Goal: Find contact information: Find contact information

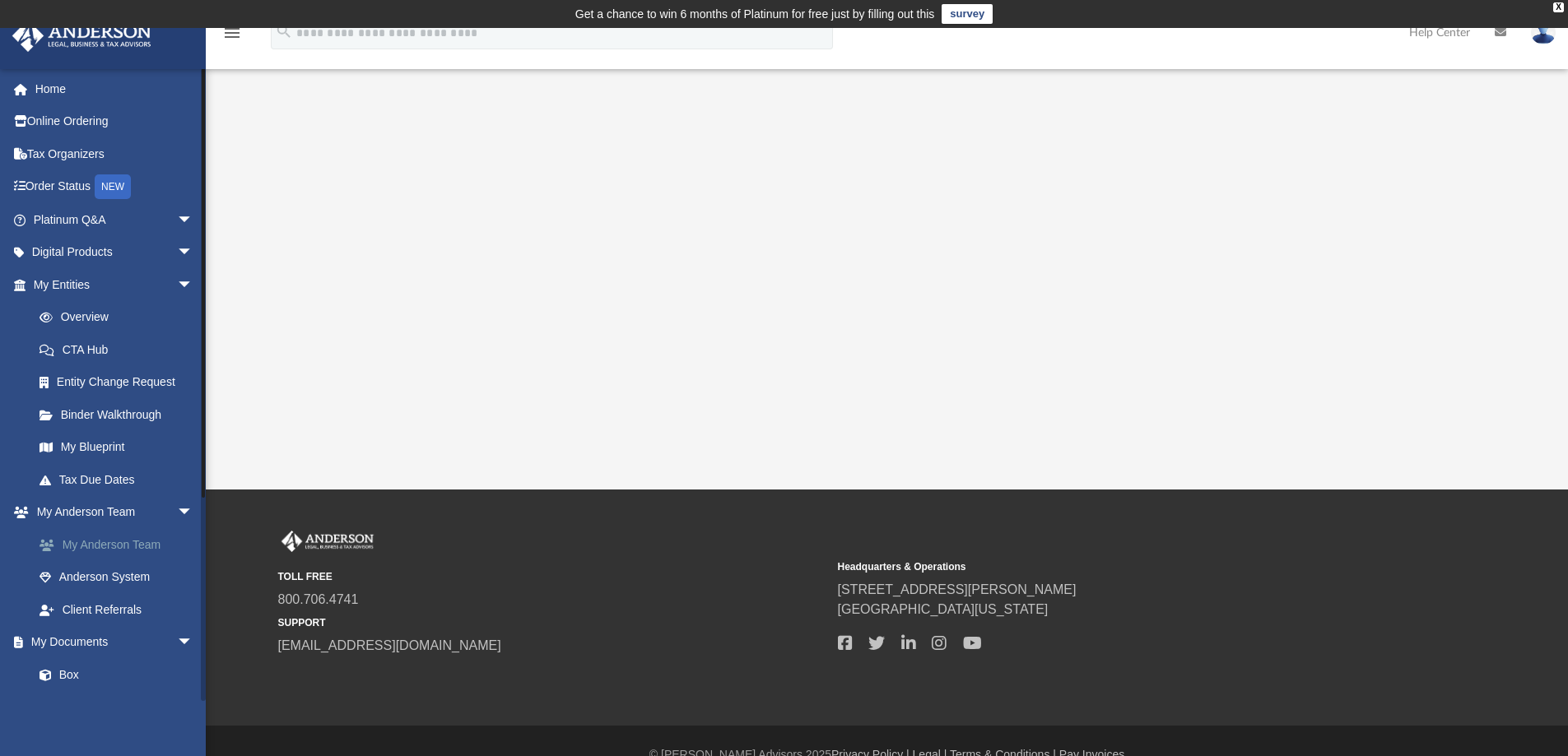
click at [146, 549] on link "My Anderson Team" at bounding box center [120, 545] width 195 height 33
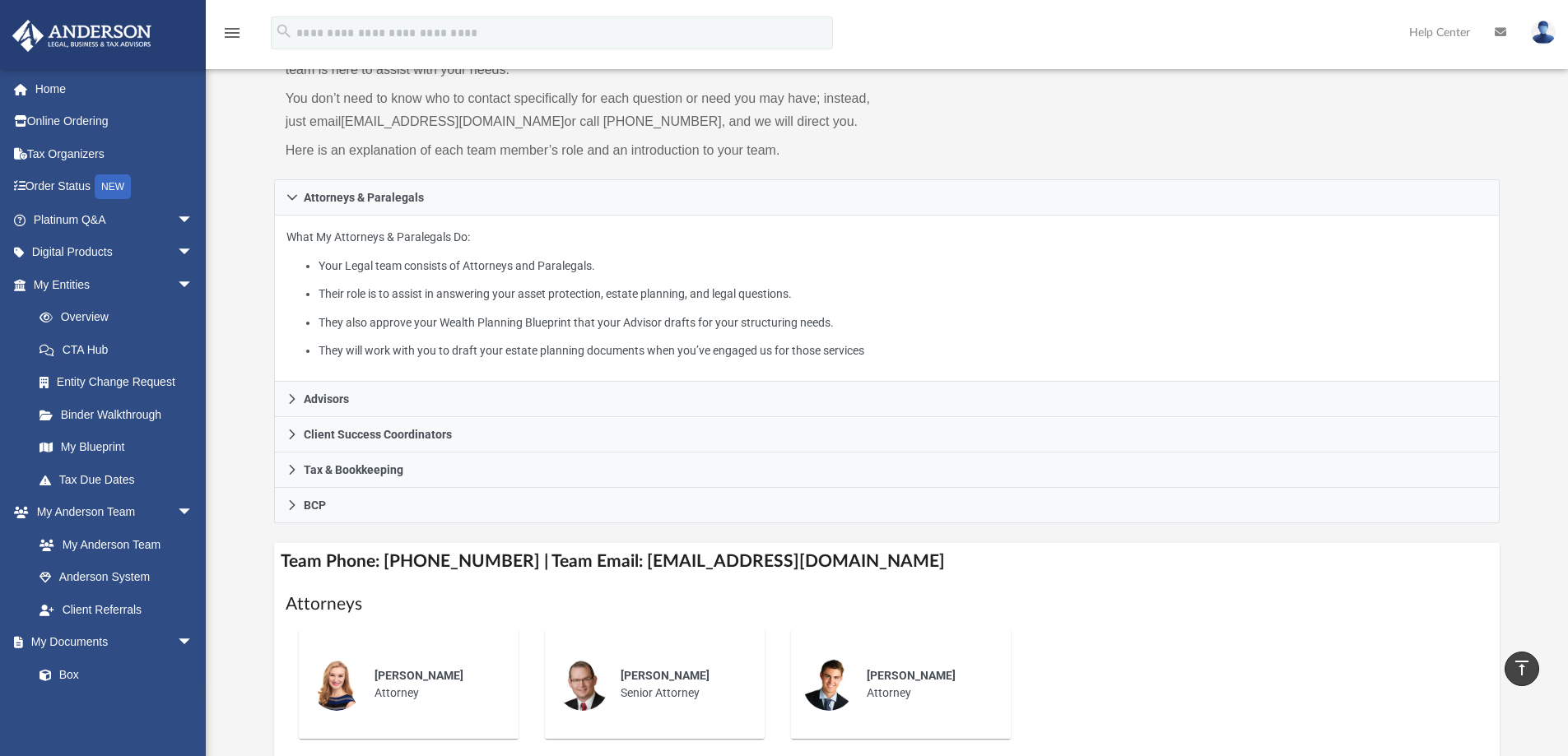
scroll to position [165, 0]
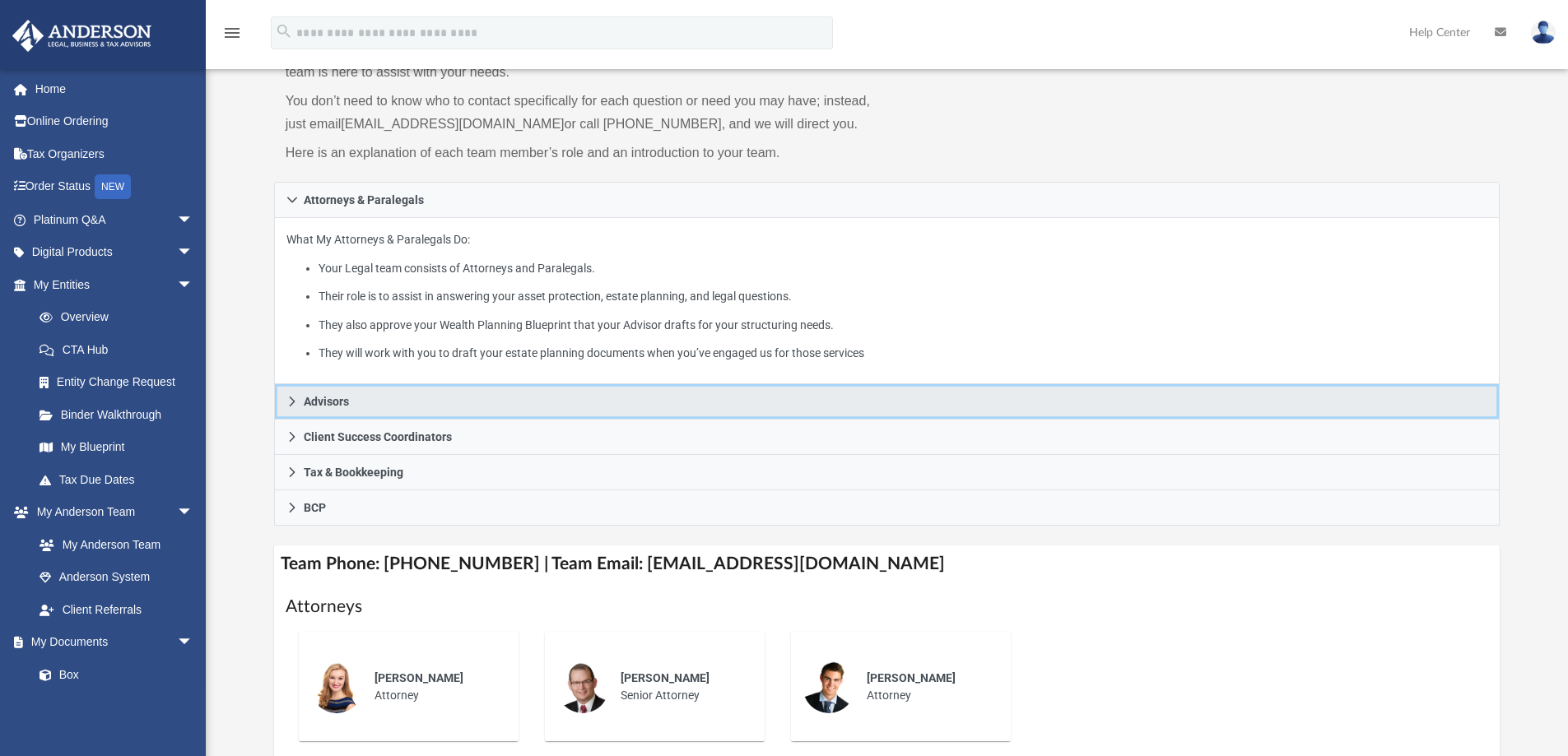
click at [325, 397] on span "Advisors" at bounding box center [326, 401] width 46 height 12
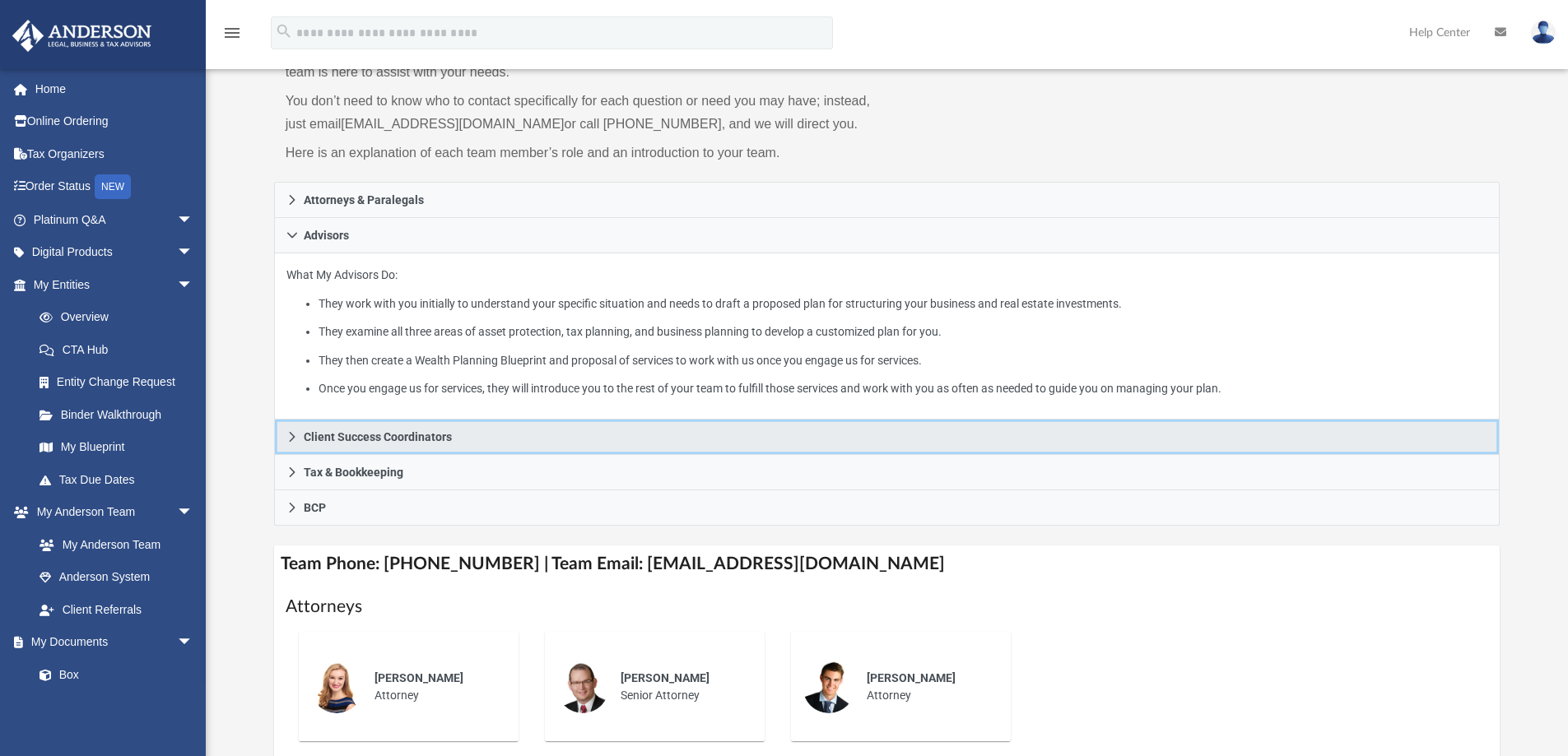
click at [363, 437] on span "Client Success Coordinators" at bounding box center [378, 437] width 148 height 12
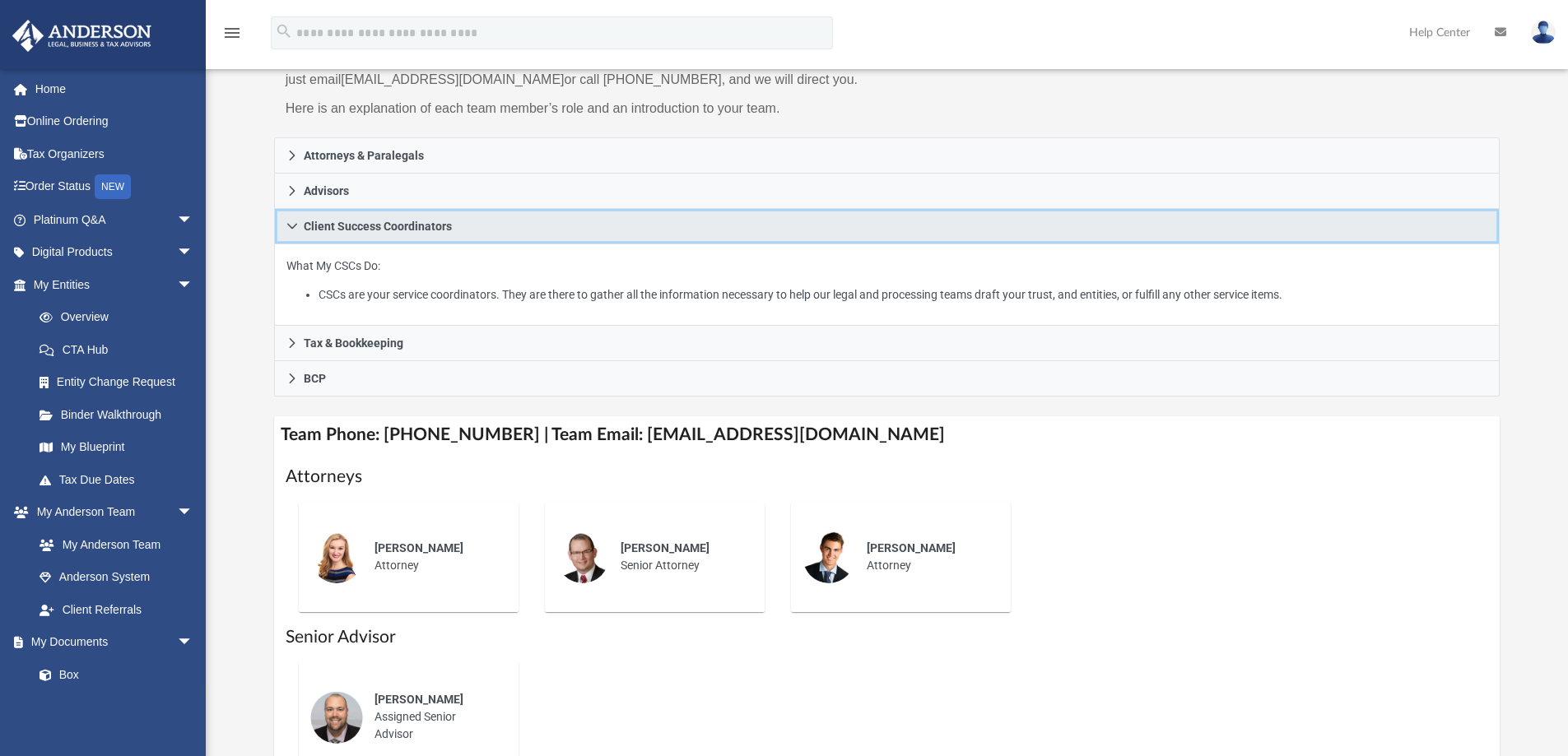
scroll to position [247, 0]
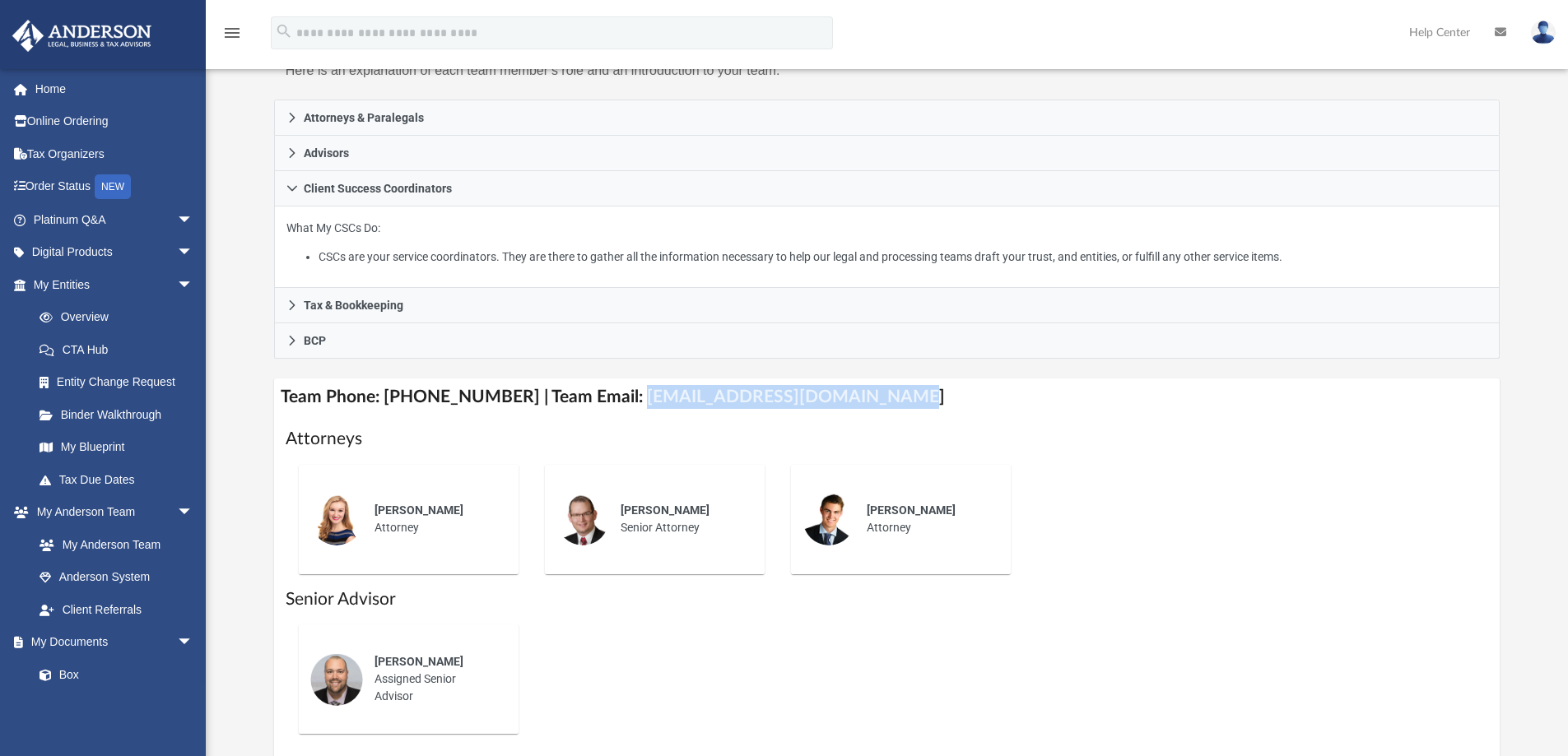
drag, startPoint x: 613, startPoint y: 395, endPoint x: 906, endPoint y: 399, distance: 293.0
click at [906, 399] on h4 "Team Phone: (725) 201-7545 | Team Email: myteam@andersonadvisors.com" at bounding box center [887, 397] width 1226 height 37
copy h4 "myteam@andersonadvisors.com"
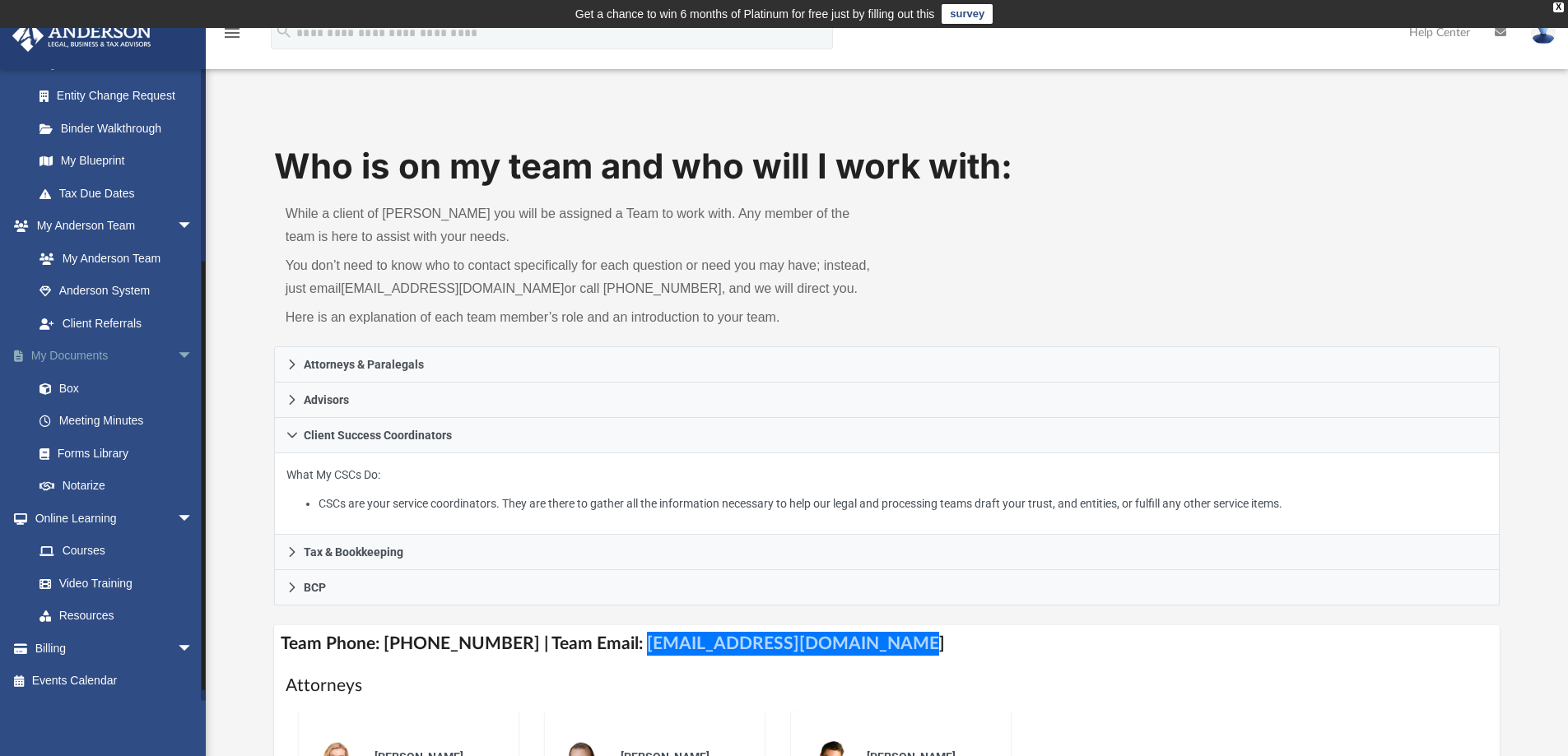
scroll to position [0, 0]
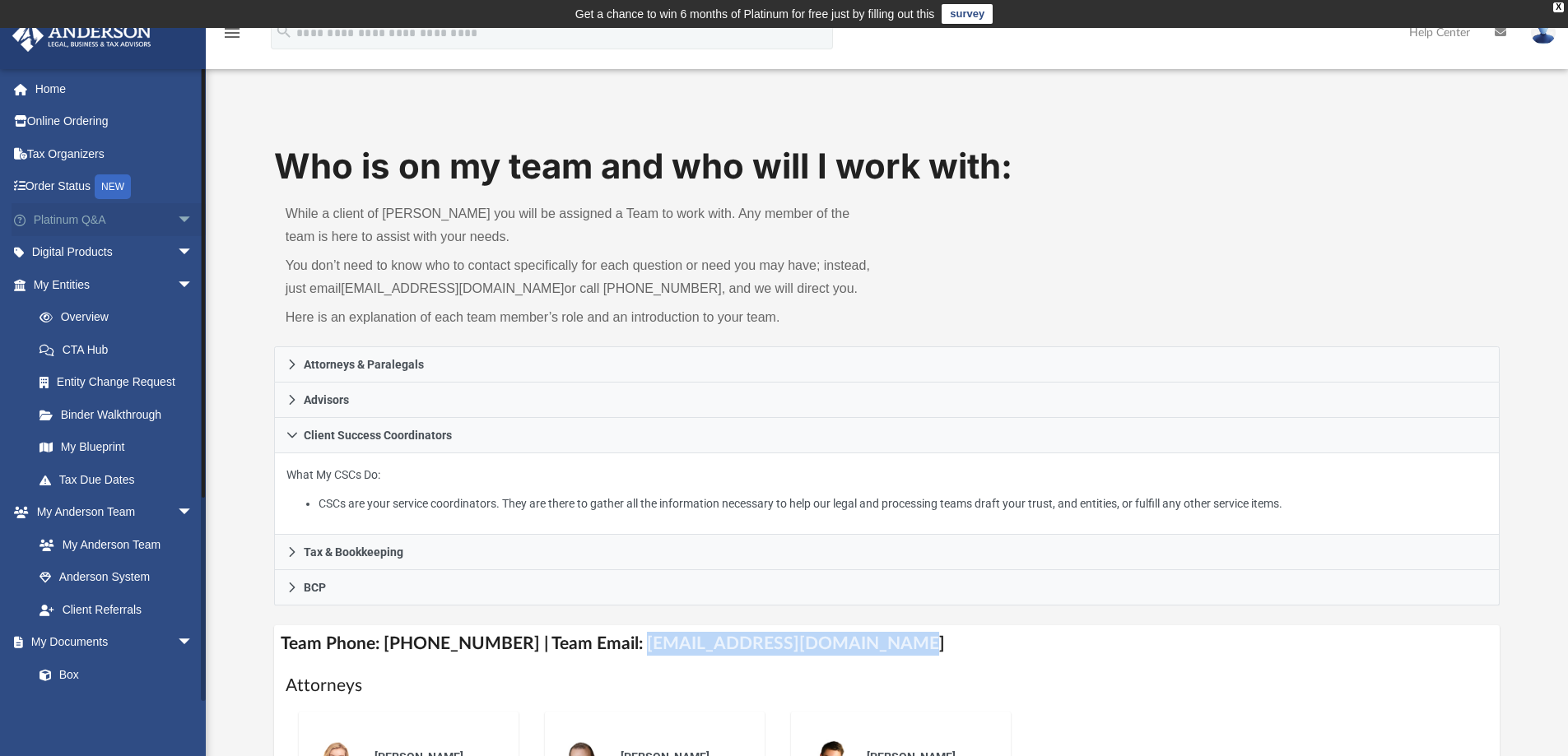
click at [70, 223] on link "Platinum Q&A arrow_drop_down" at bounding box center [115, 219] width 207 height 33
click at [177, 217] on span "arrow_drop_down" at bounding box center [194, 219] width 33 height 34
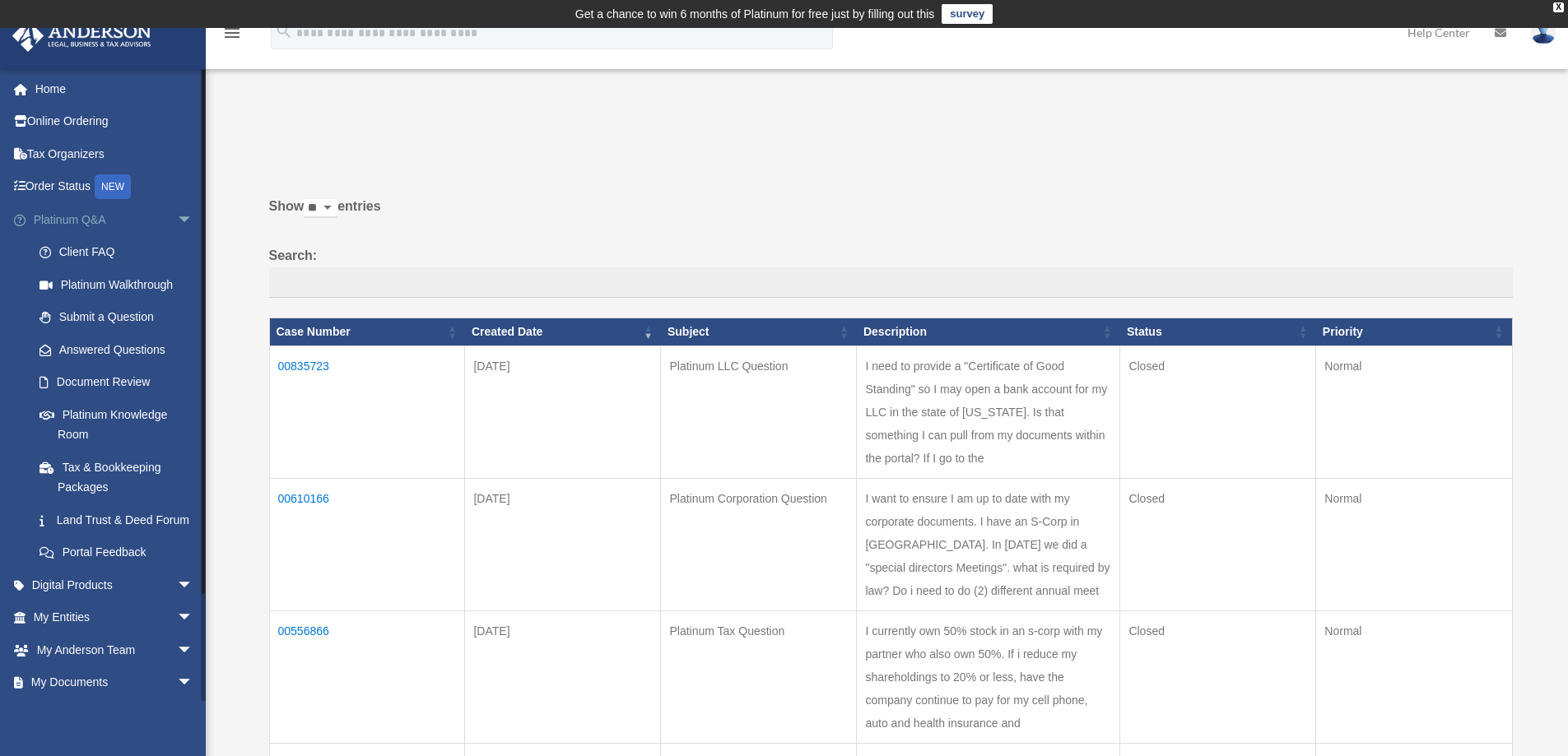
scroll to position [82, 0]
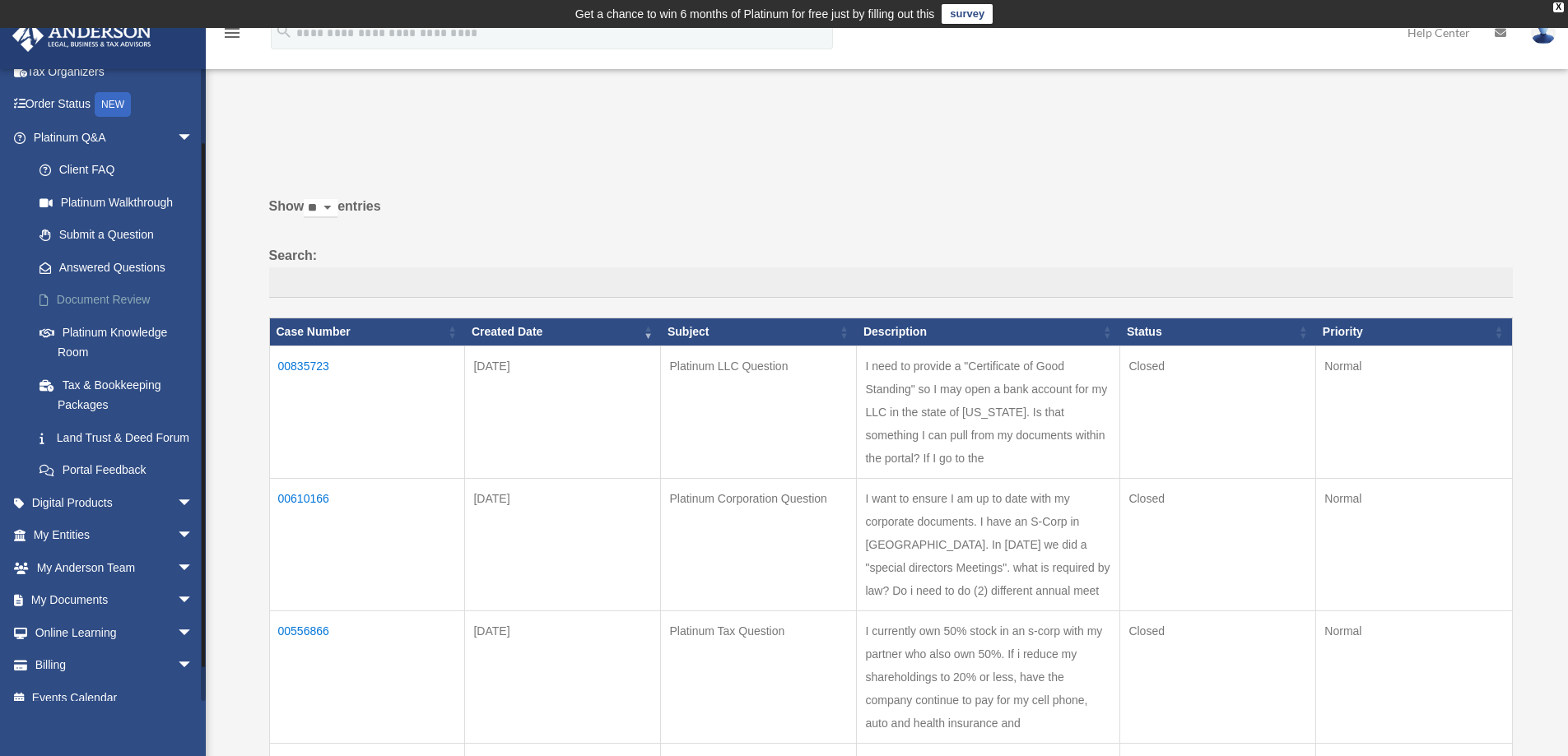
click at [114, 295] on link "Document Review" at bounding box center [120, 301] width 195 height 33
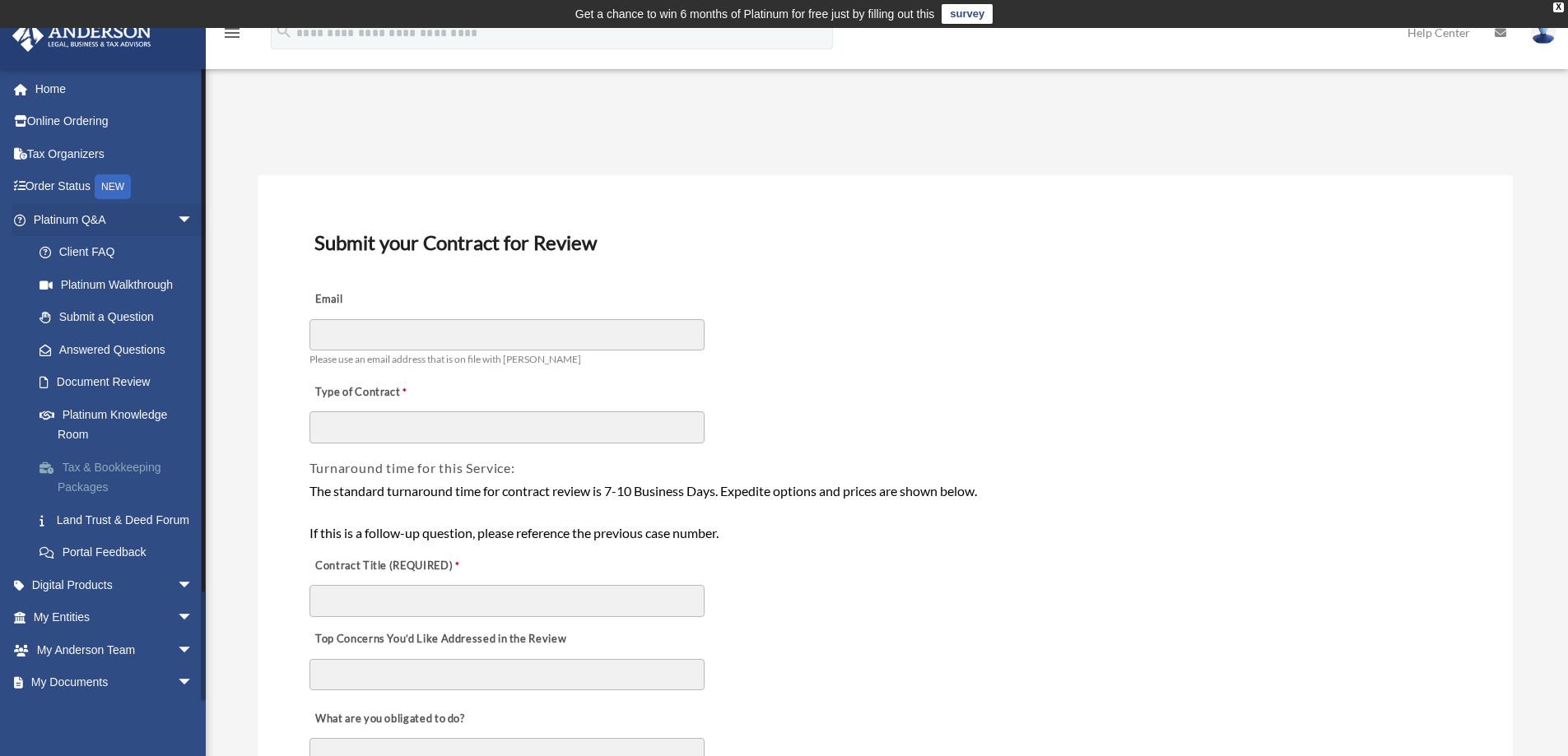
scroll to position [120, 0]
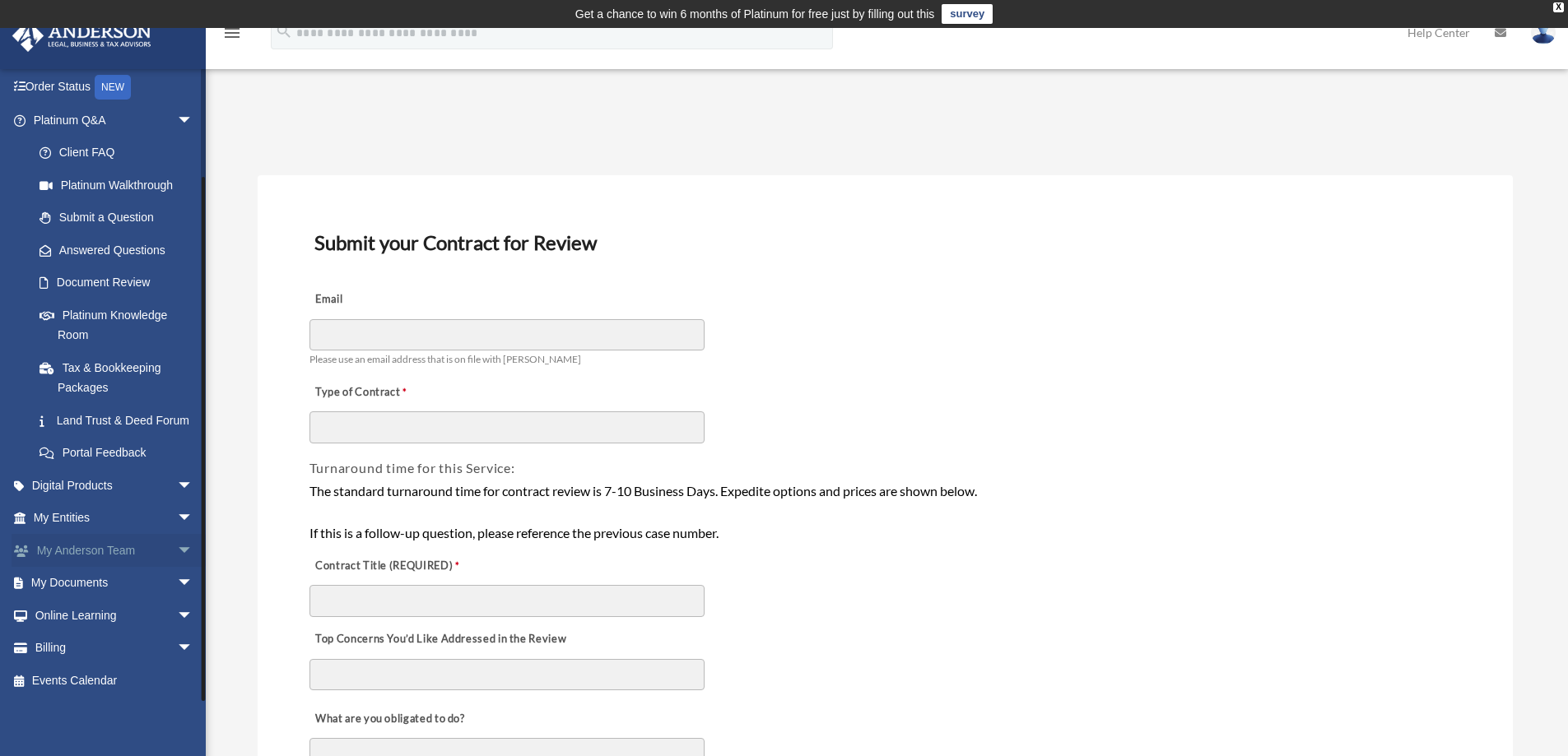
click at [106, 549] on link "My Anderson Team arrow_drop_down" at bounding box center [115, 550] width 207 height 33
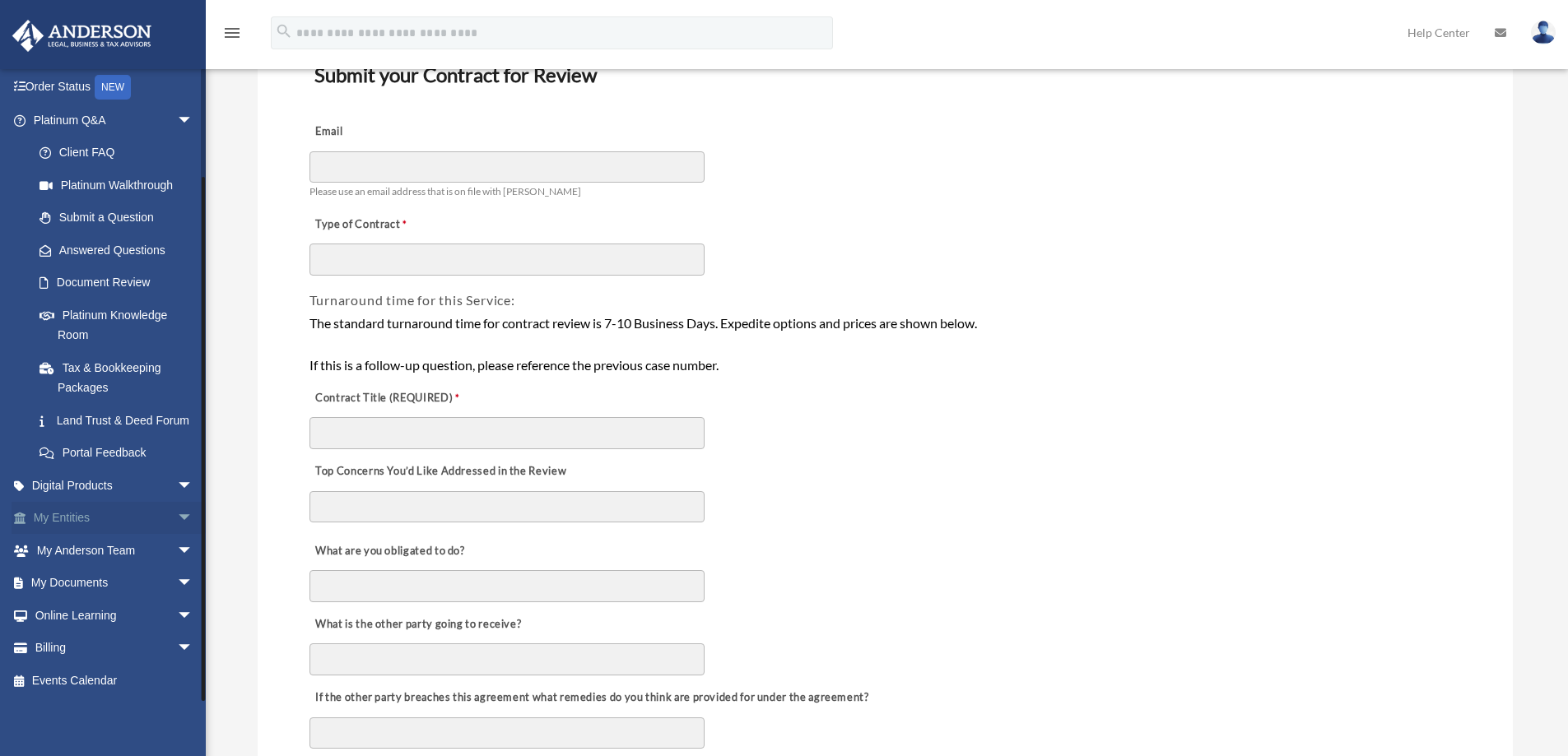
scroll to position [329, 0]
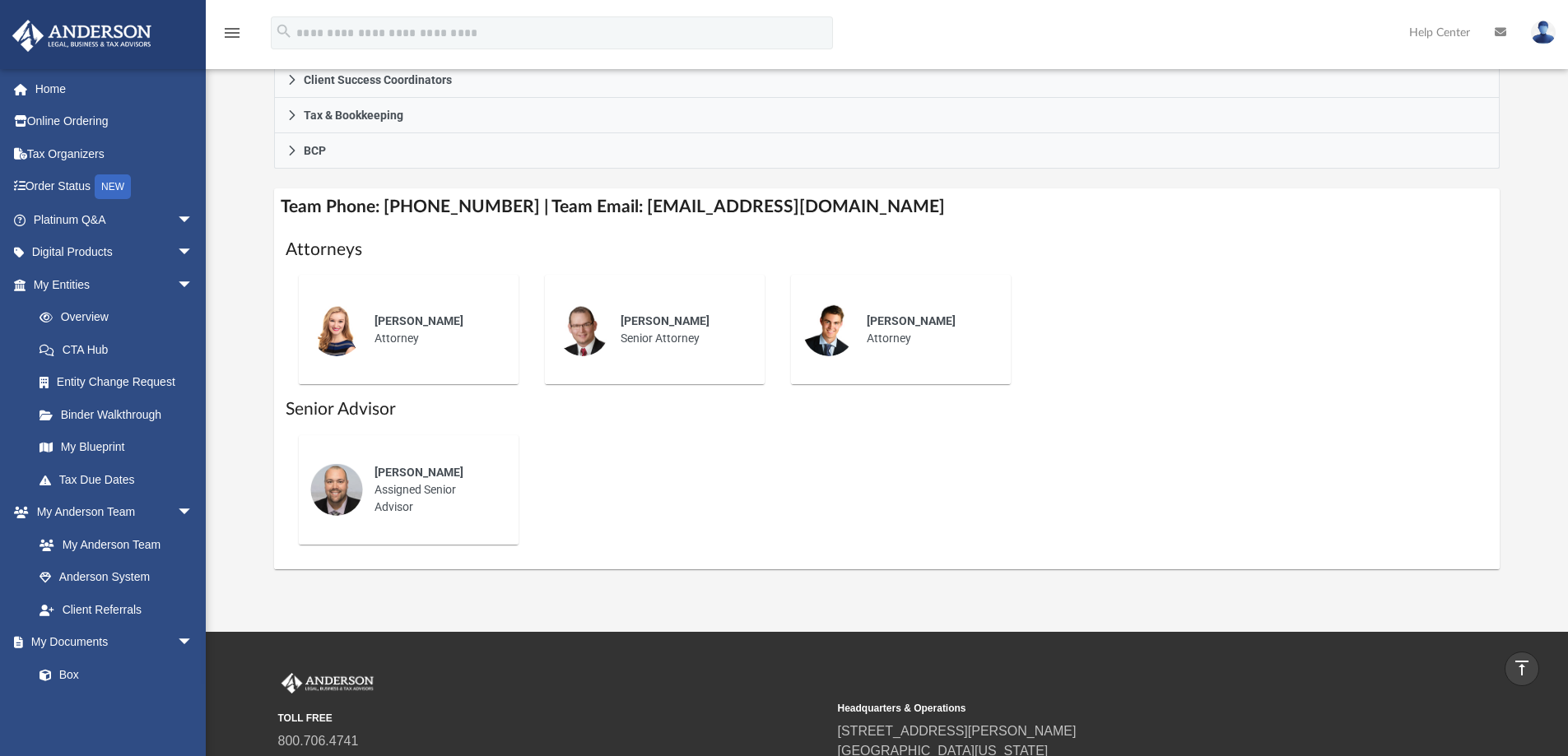
scroll to position [340, 0]
